Goal: Transaction & Acquisition: Purchase product/service

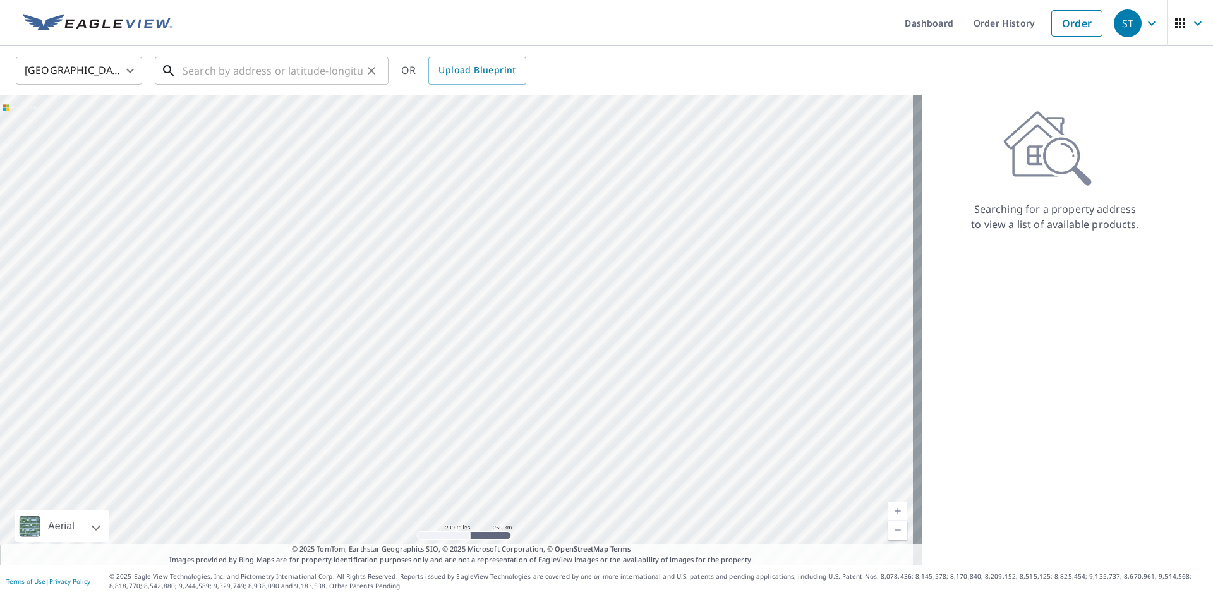
click at [249, 76] on input "text" at bounding box center [273, 70] width 180 height 35
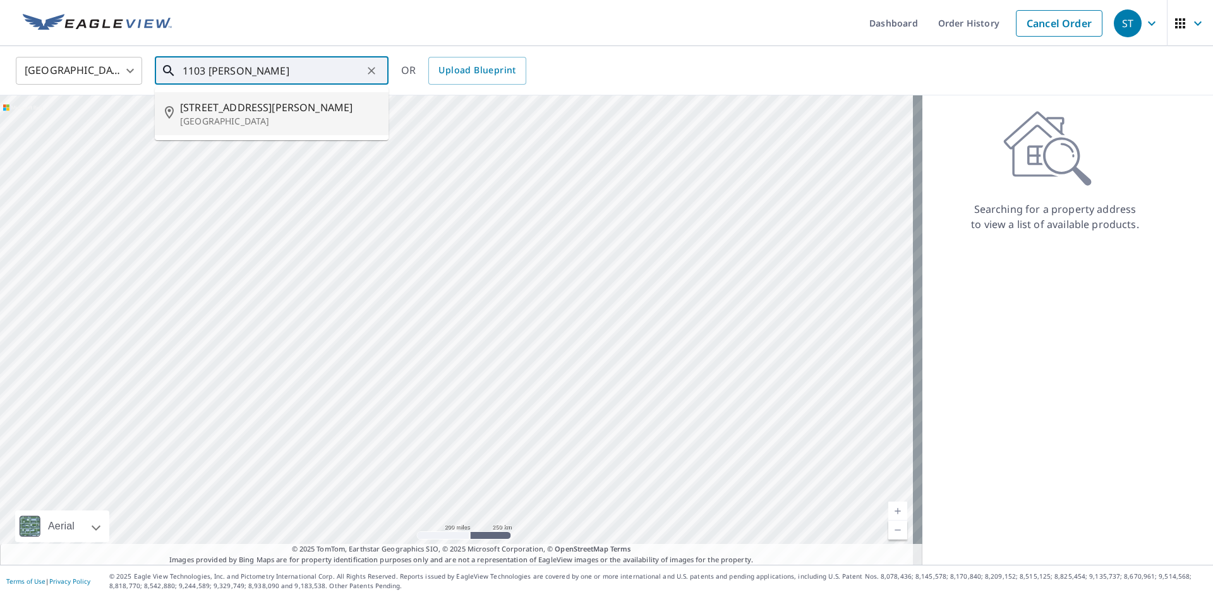
click at [246, 109] on span "[STREET_ADDRESS][PERSON_NAME]" at bounding box center [279, 107] width 198 height 15
type input "[STREET_ADDRESS][PERSON_NAME]"
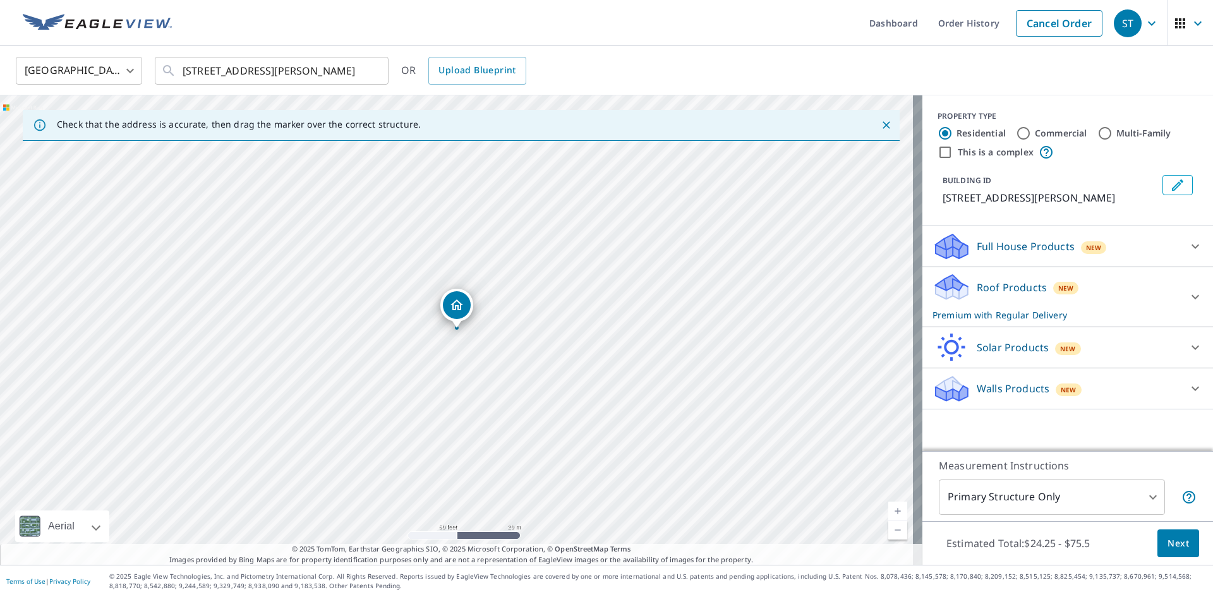
click at [1133, 240] on div "Full House Products New" at bounding box center [1057, 247] width 248 height 30
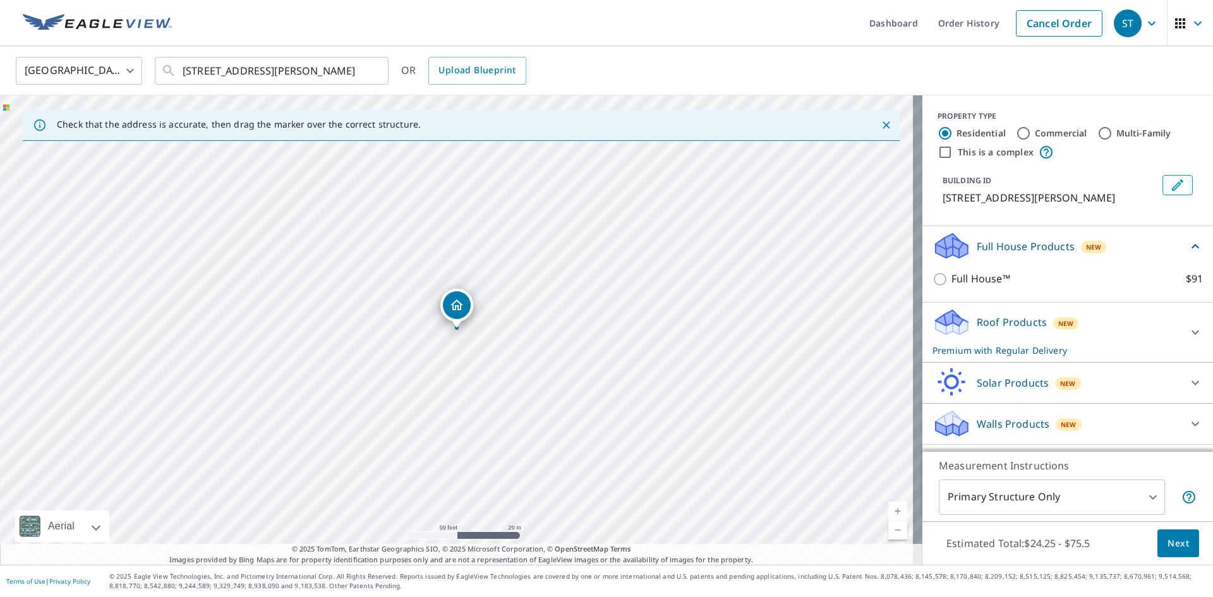
click at [1154, 325] on div "Roof Products New Premium with Regular Delivery" at bounding box center [1057, 332] width 248 height 49
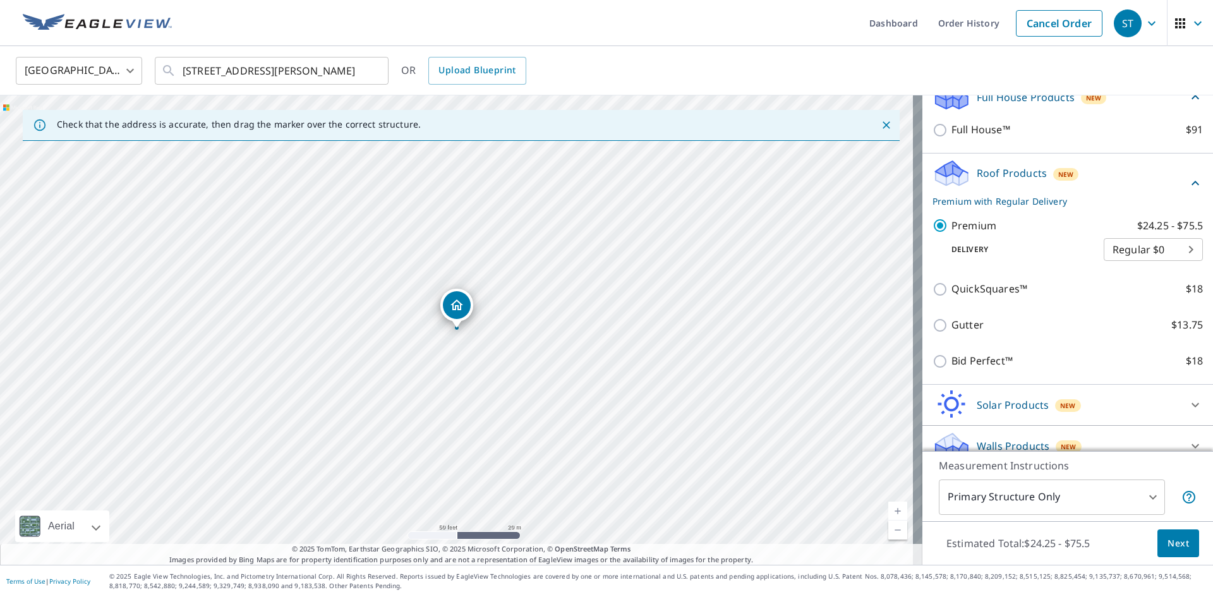
scroll to position [165, 0]
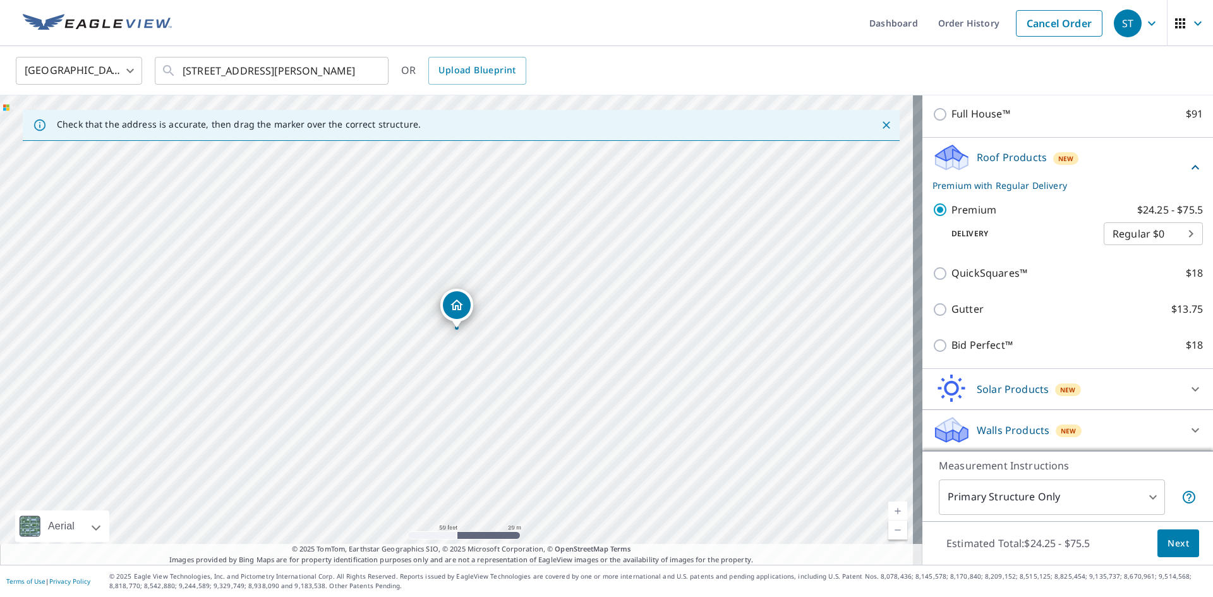
click at [1160, 532] on button "Next" at bounding box center [1179, 544] width 42 height 28
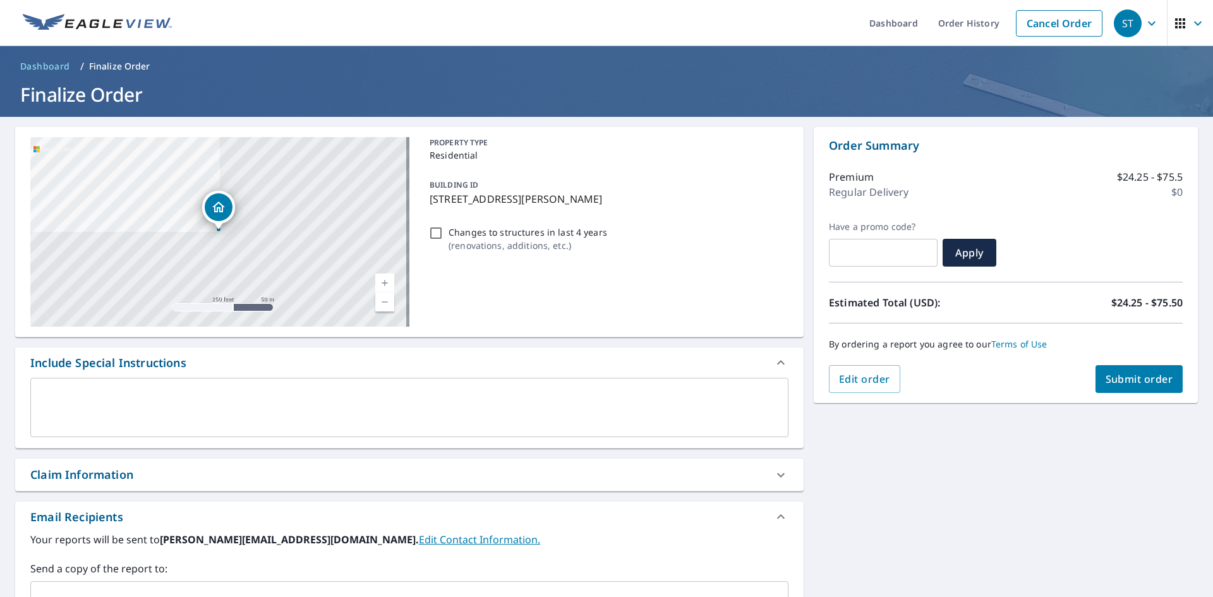
click at [1111, 372] on button "Submit order" at bounding box center [1140, 379] width 88 height 28
